Goal: Task Accomplishment & Management: Manage account settings

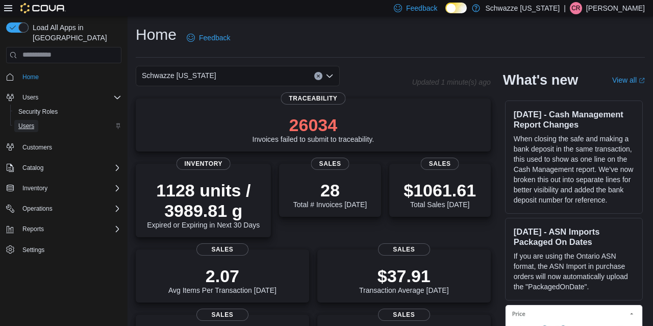
click at [37, 120] on link "Users" at bounding box center [26, 126] width 24 height 12
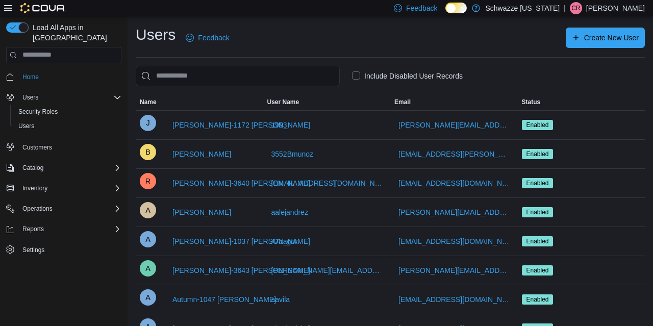
click at [372, 73] on label "Include Disabled User Records" at bounding box center [407, 76] width 111 height 12
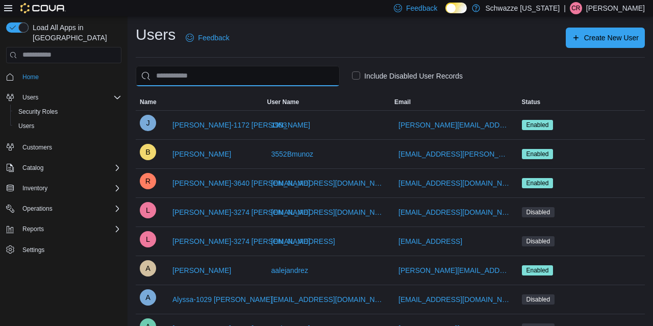
click at [288, 78] on input "search" at bounding box center [238, 76] width 204 height 20
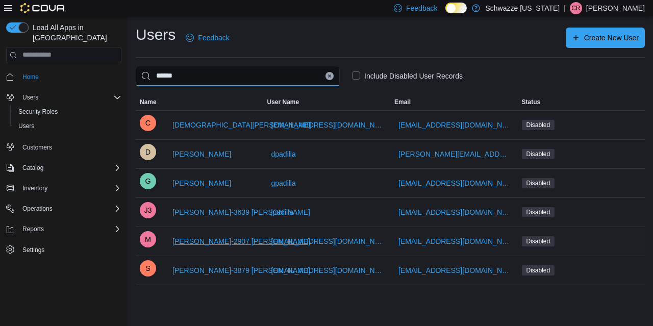
type input "******"
